Goal: Obtain resource: Obtain resource

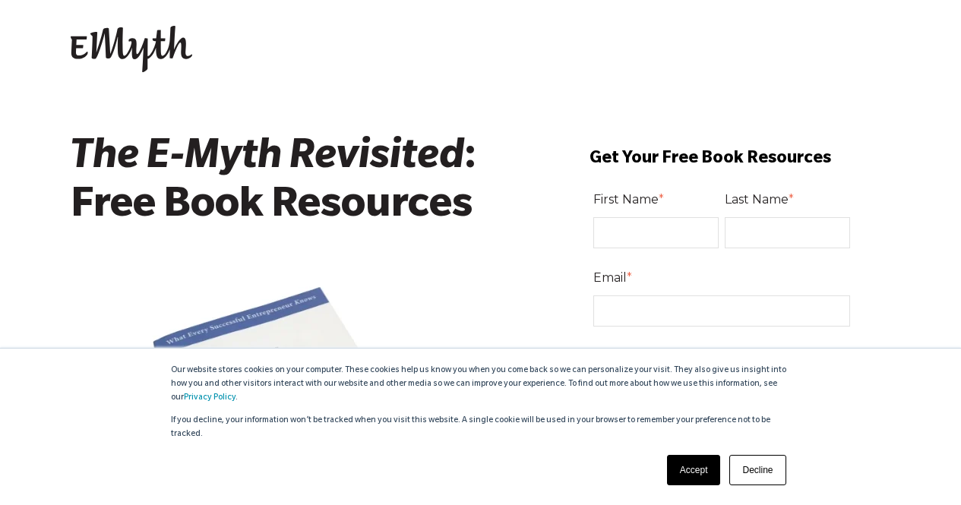
click at [686, 467] on link "Accept" at bounding box center [694, 470] width 54 height 30
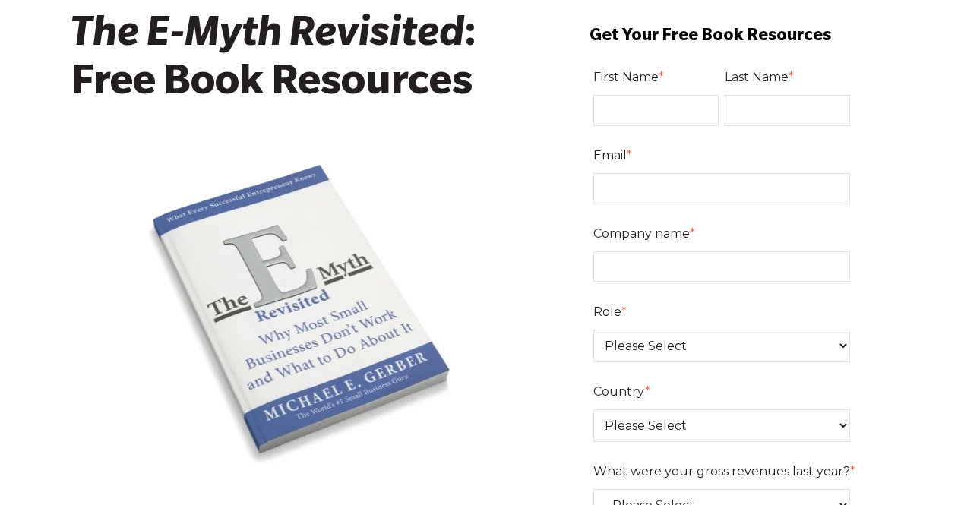
scroll to position [121, 0]
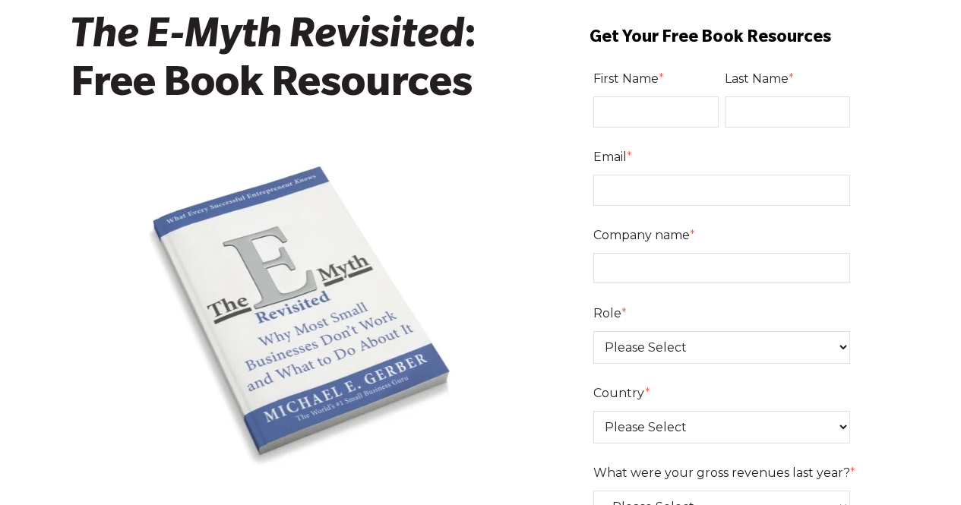
click at [691, 107] on input "First Name *" at bounding box center [656, 112] width 125 height 30
type input "[PERSON_NAME]"
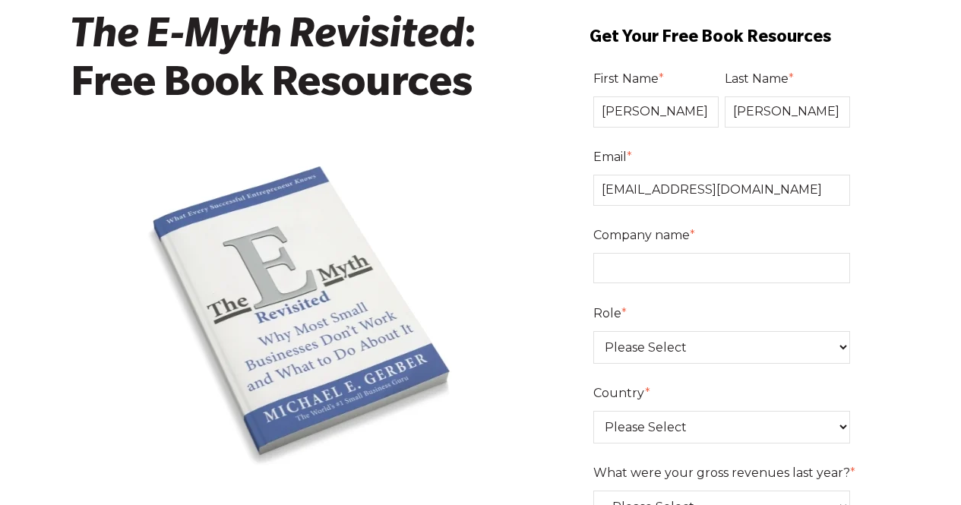
click at [793, 190] on input "jspaeth@fourpillarcapital.com" at bounding box center [723, 190] width 258 height 30
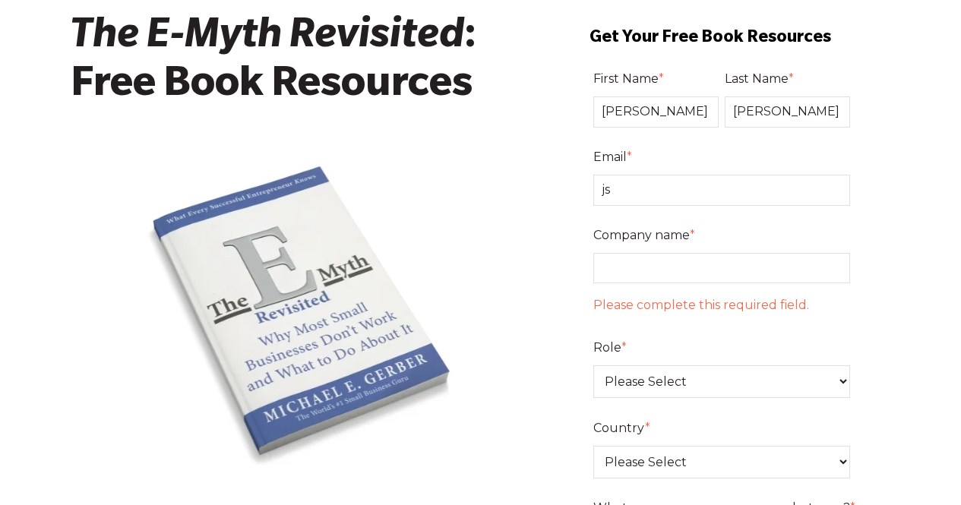
type input "j"
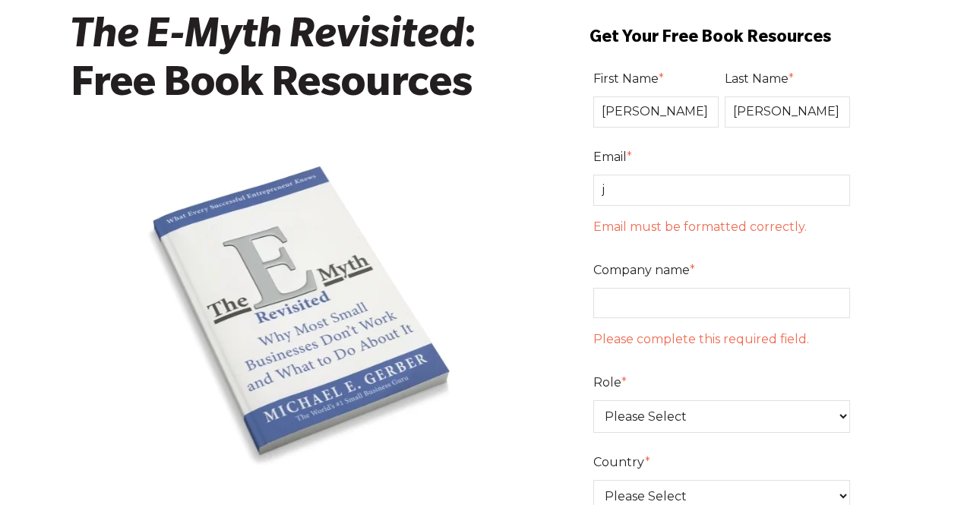
type input "justin@lakeside-pro.com"
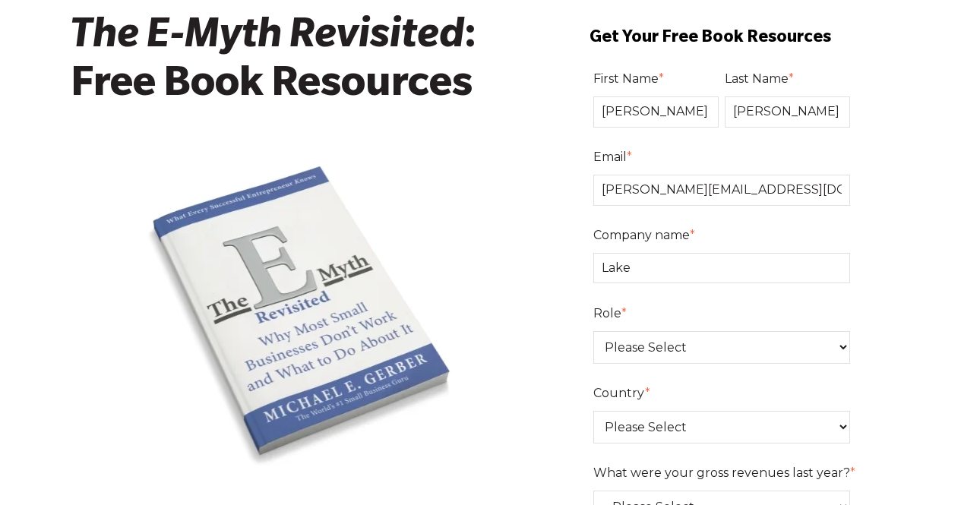
type input "Lakeside Mechanical Services"
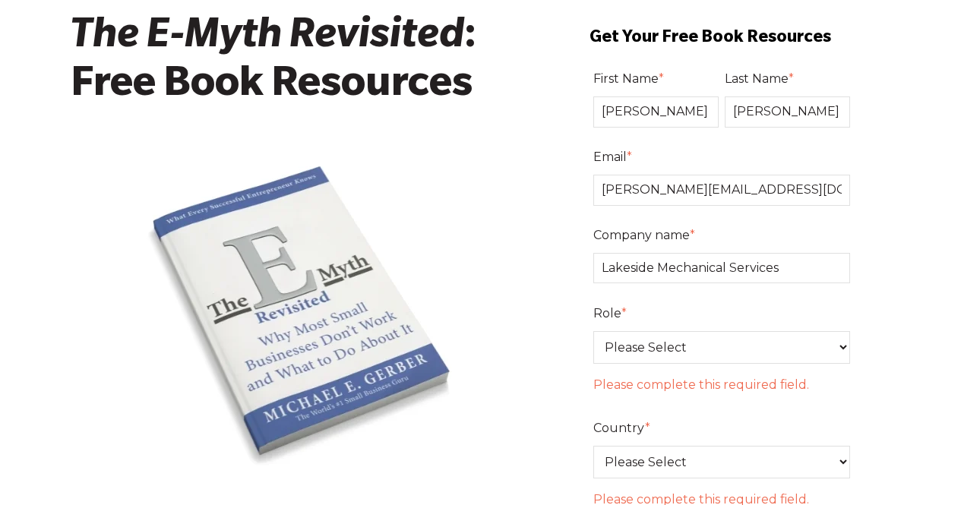
click at [755, 345] on select "Please Select Owner Partner / Co-Owner Executive Employee / Other" at bounding box center [723, 347] width 258 height 33
select select "Owner"
click at [595, 331] on select "Please Select Owner Partner / Co-Owner Executive Employee / Other" at bounding box center [723, 347] width 258 height 33
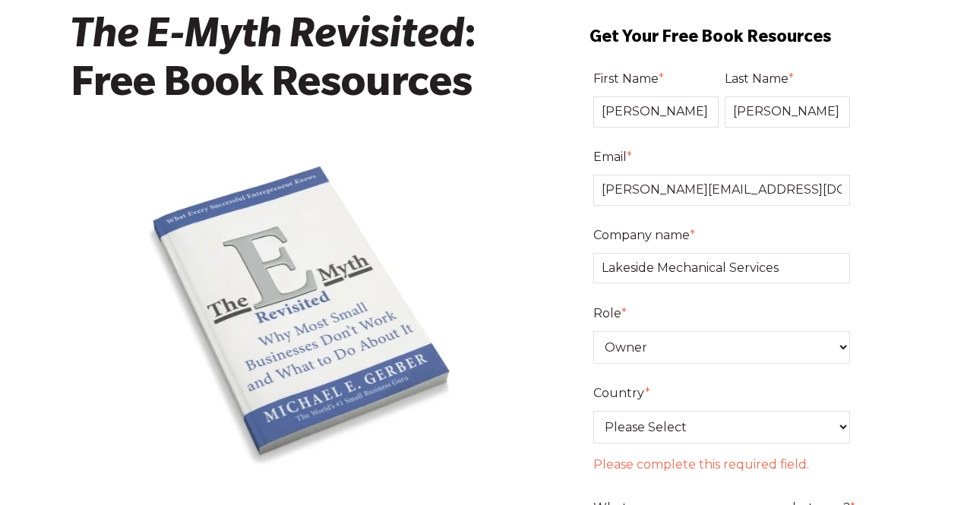
click at [708, 432] on select "Please Select United States Afghanistan Åland Islands Albania Algeria American …" at bounding box center [723, 427] width 258 height 33
select select "United States"
click at [595, 411] on select "Please Select United States Afghanistan Åland Islands Albania Algeria American …" at bounding box center [723, 427] width 258 height 33
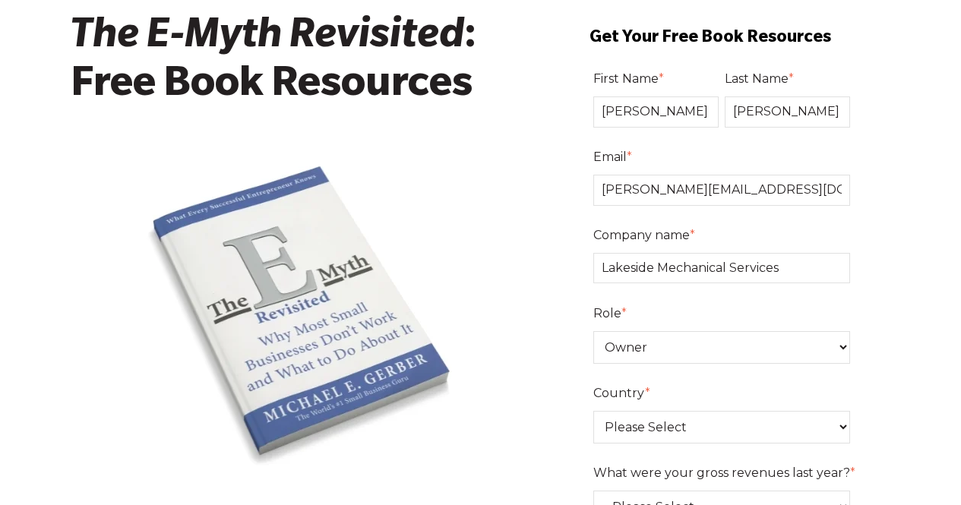
drag, startPoint x: 970, startPoint y: 161, endPoint x: 948, endPoint y: 274, distance: 115.4
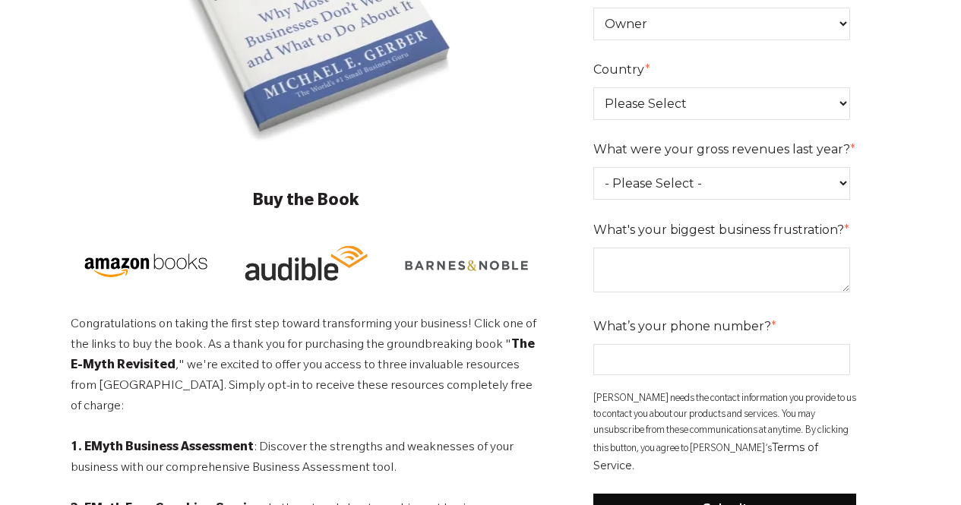
scroll to position [486, 0]
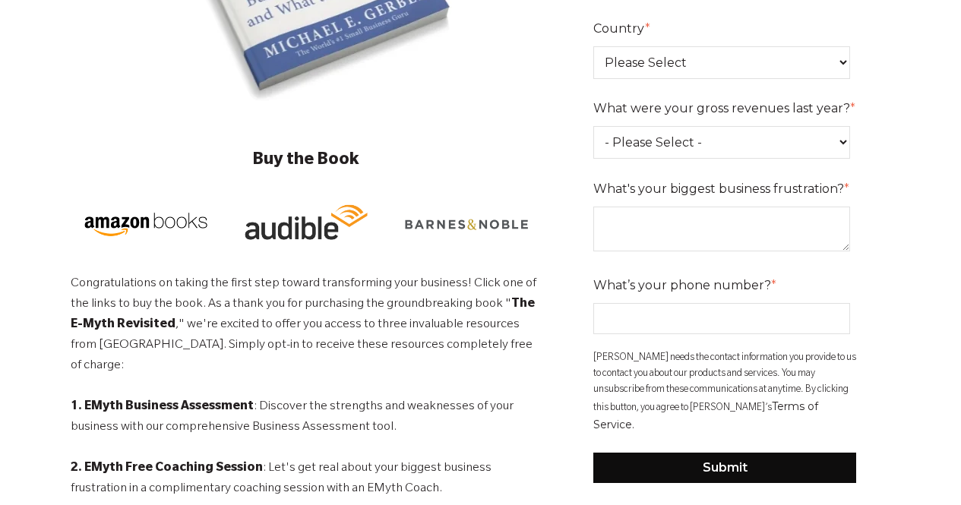
click at [816, 147] on select "- Please Select - 0-75K 76-150K 151-275K 276-500K 501-750K 751-1M 1-2.5M 2.5-5M…" at bounding box center [723, 142] width 258 height 33
select select "2.5-5M"
click at [595, 126] on select "- Please Select - 0-75K 76-150K 151-275K 276-500K 501-750K 751-1M 1-2.5M 2.5-5M…" at bounding box center [723, 142] width 258 height 33
click at [743, 233] on textarea "What's your biggest business frustration? *" at bounding box center [723, 229] width 258 height 45
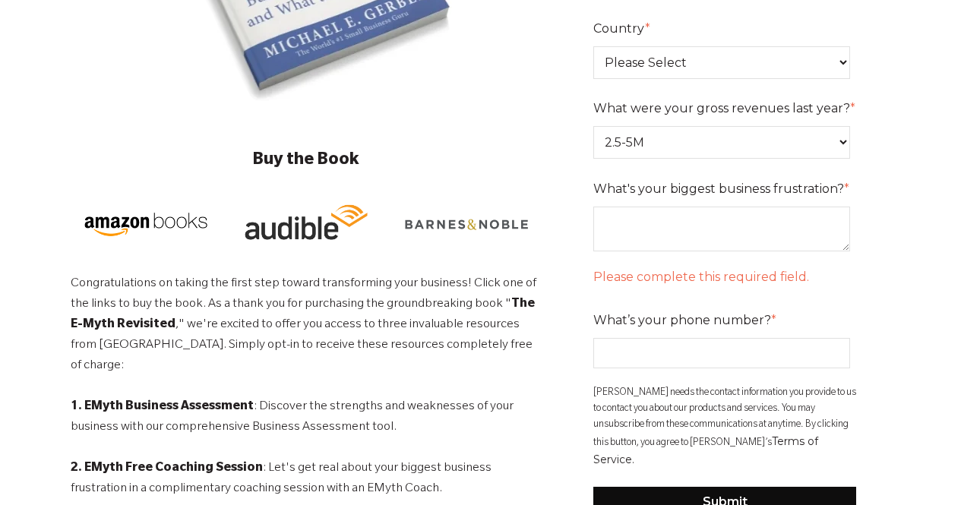
click at [697, 319] on div "What’s your phone number? *" at bounding box center [726, 338] width 264 height 61
type input "9703965222"
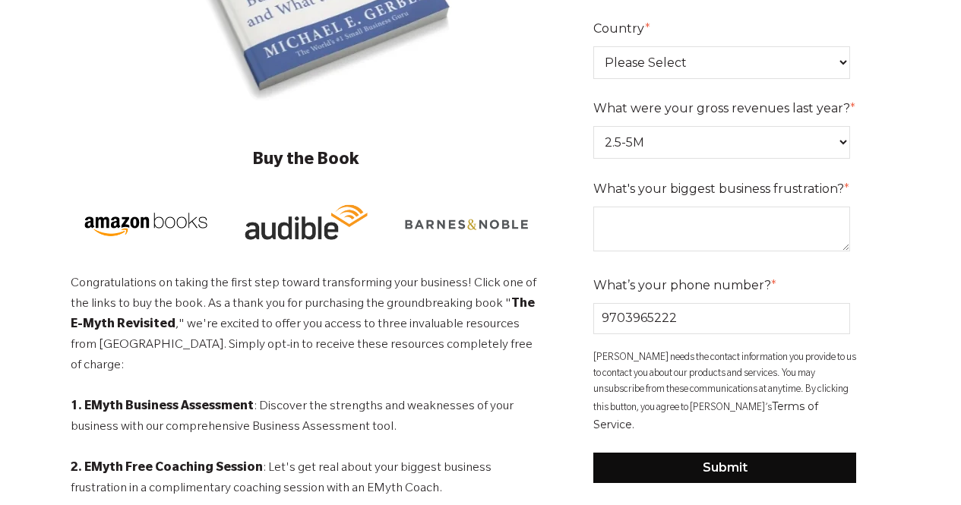
click at [695, 227] on textarea "What's your biggest business frustration? *" at bounding box center [723, 229] width 258 height 45
type textarea "C"
type textarea "Daily caohs"
click at [653, 226] on textarea "Daily caohs" at bounding box center [723, 229] width 258 height 45
type textarea "caohs"
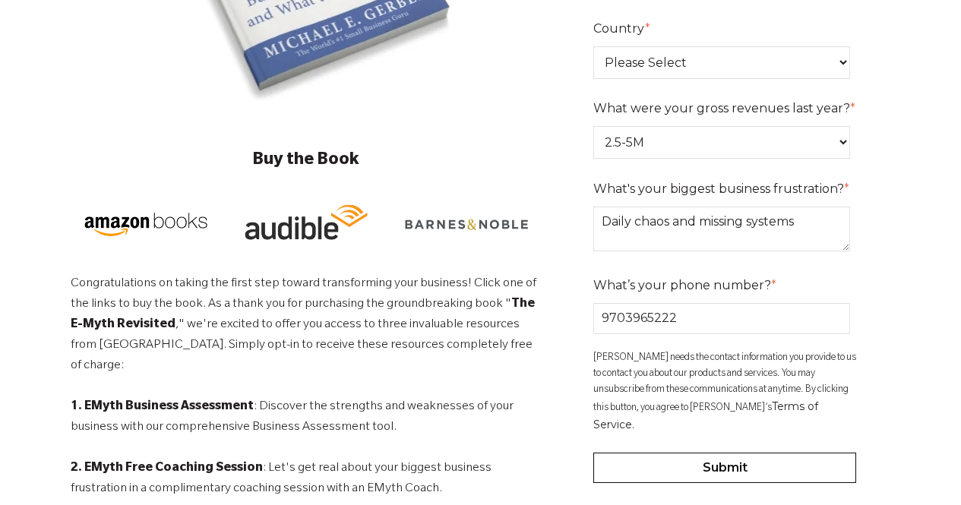
type textarea "Daily chaos and missing systems"
click at [656, 453] on input "Submit" at bounding box center [726, 468] width 264 height 30
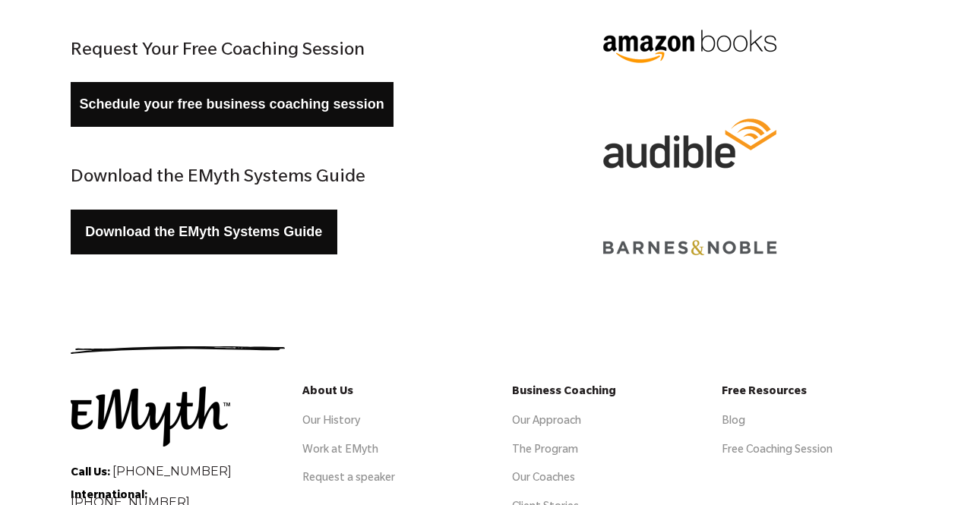
scroll to position [334, 0]
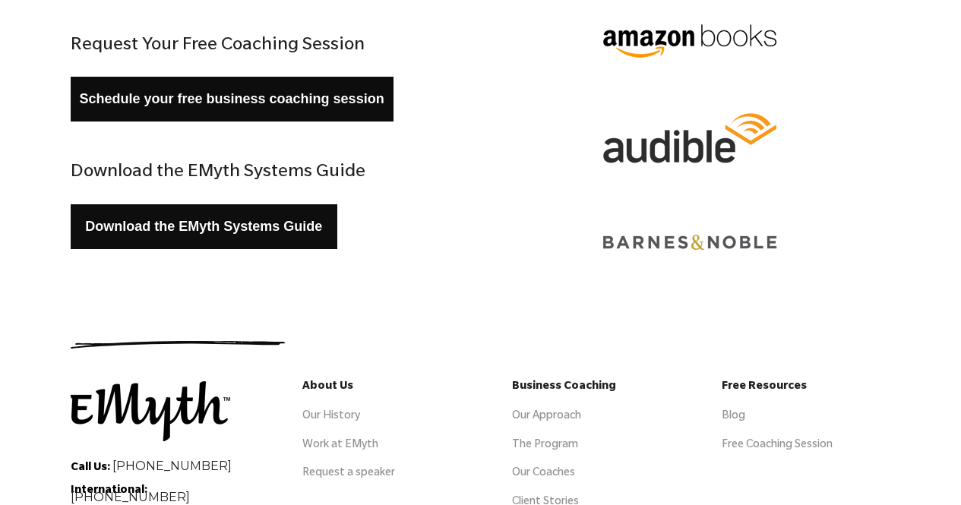
click at [211, 232] on link "Download the EMyth Systems Guide" at bounding box center [205, 226] width 268 height 45
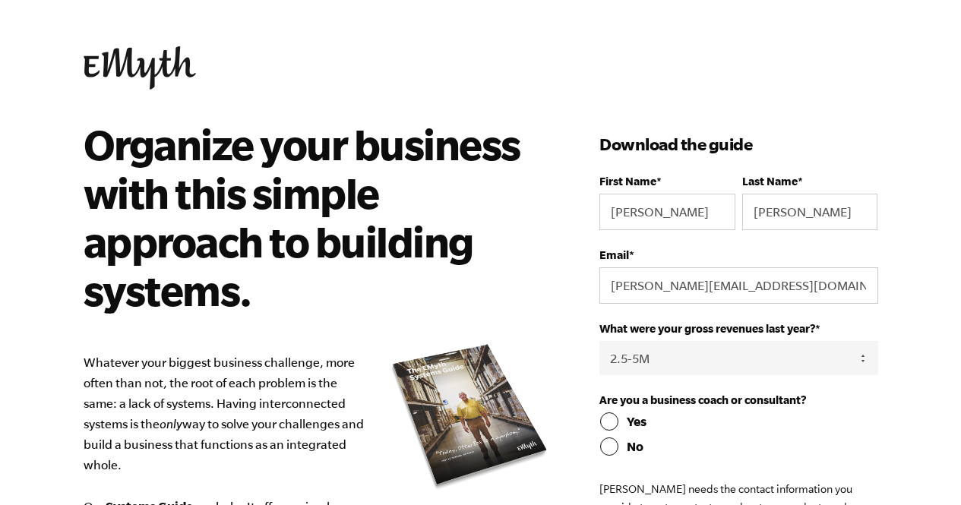
select select "2.5-5M"
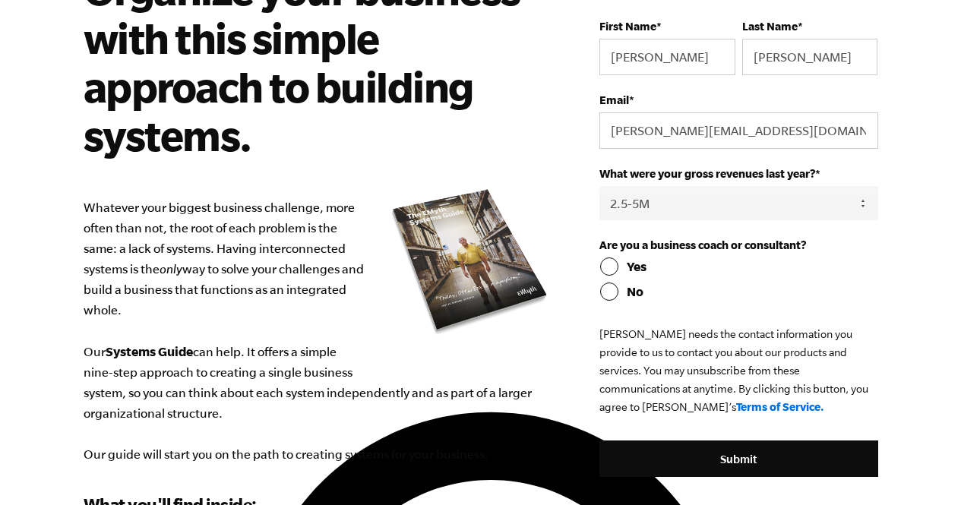
scroll to position [207, 0]
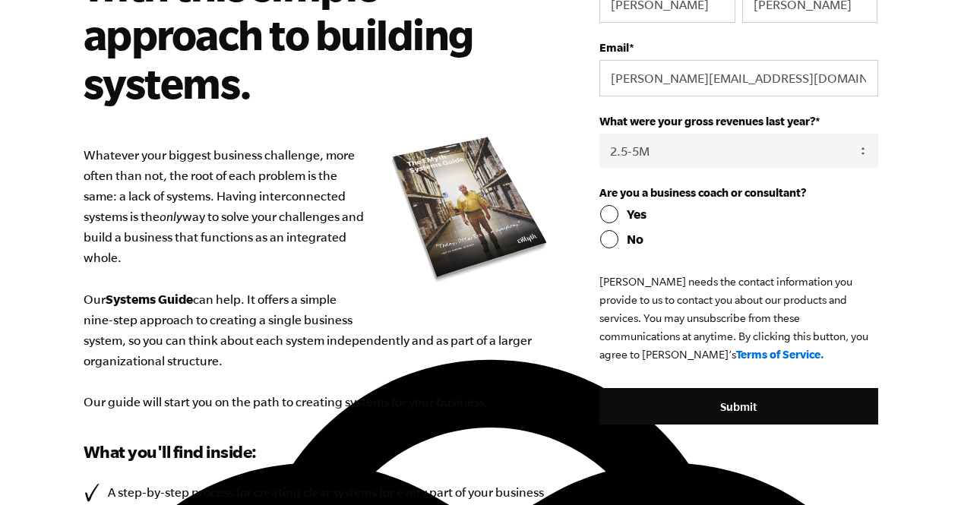
drag, startPoint x: 967, startPoint y: 138, endPoint x: 946, endPoint y: 233, distance: 97.2
click at [946, 233] on html "Organize your business with this simple approach to building systems. Whatever …" at bounding box center [480, 45] width 961 height 505
click at [603, 249] on input "No" at bounding box center [739, 239] width 278 height 18
radio input "true"
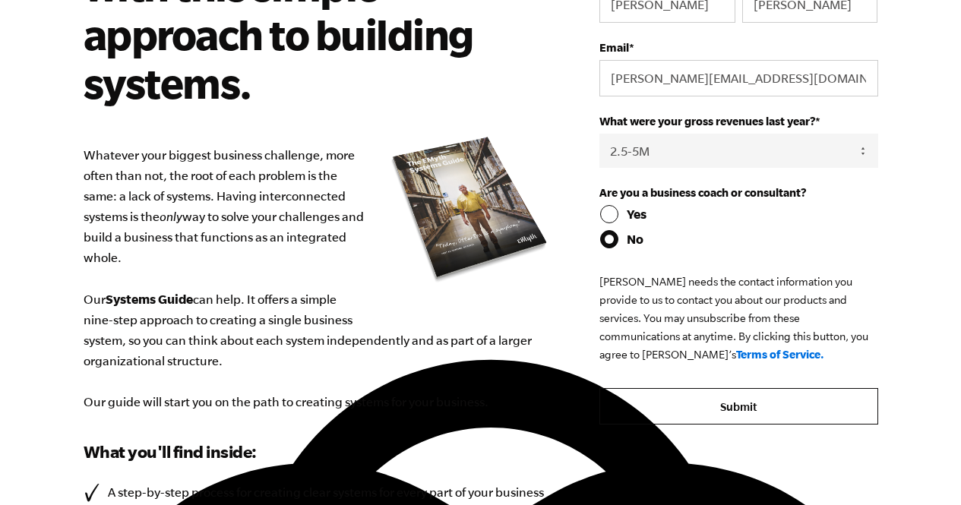
click at [687, 425] on input "Submit" at bounding box center [739, 406] width 278 height 36
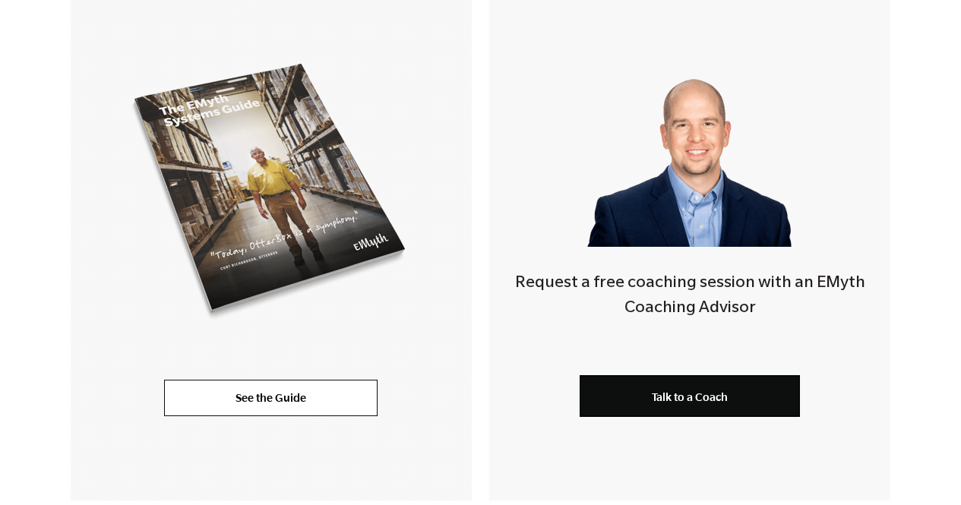
scroll to position [373, 0]
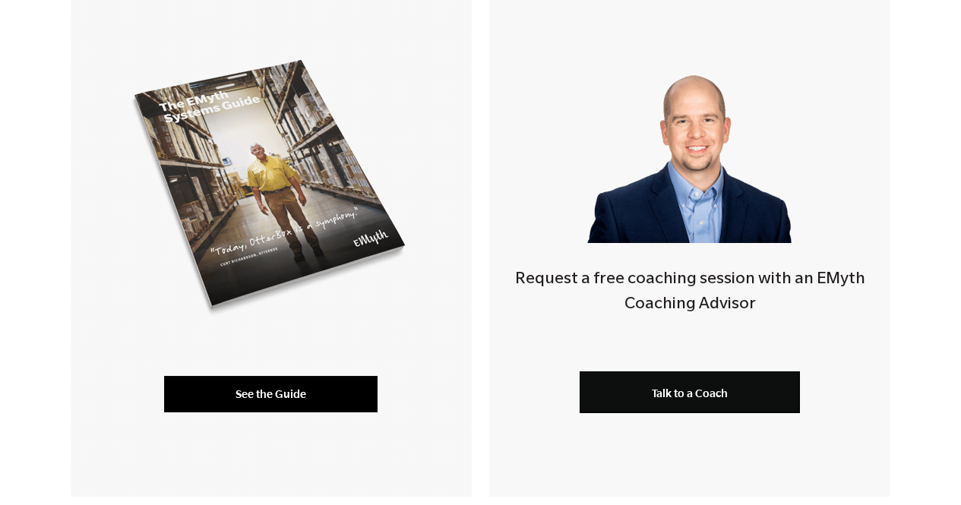
click at [238, 387] on link "See the Guide" at bounding box center [271, 394] width 214 height 36
